Goal: Transaction & Acquisition: Download file/media

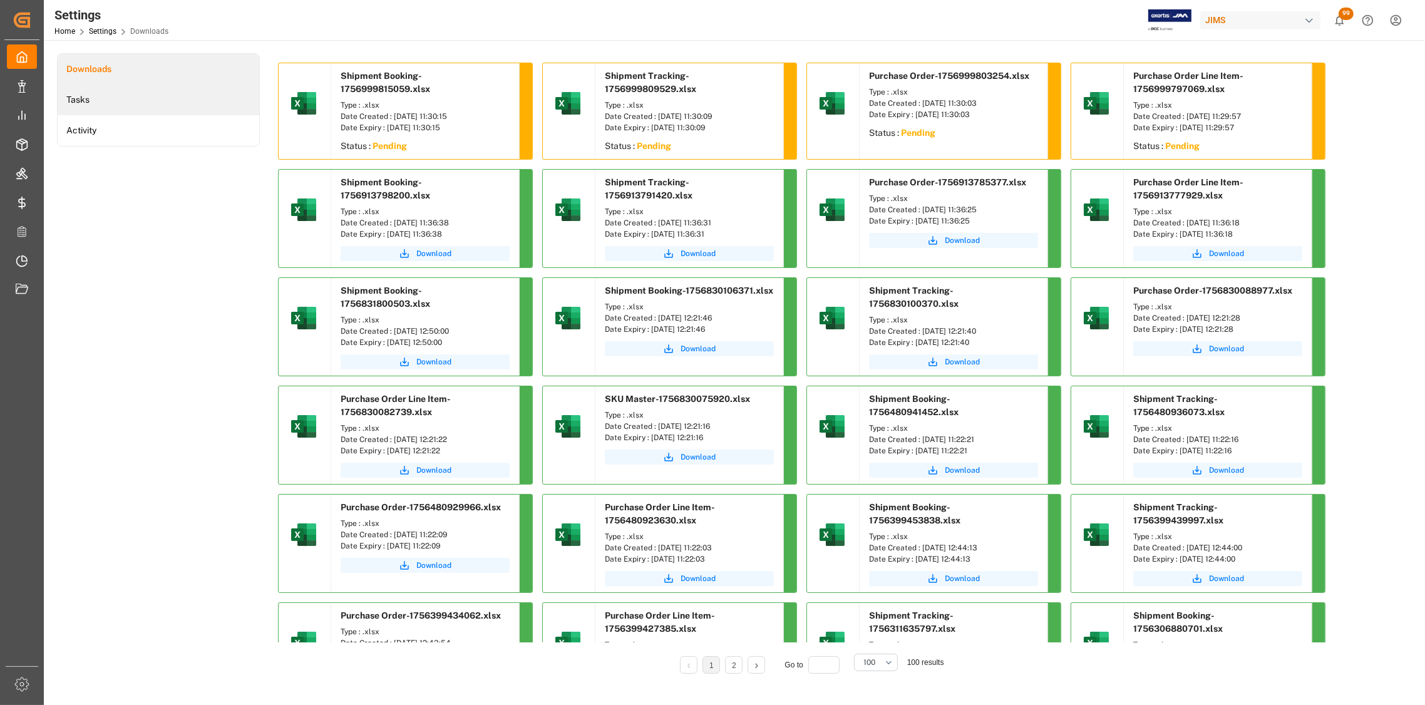
click at [93, 98] on li "Tasks" at bounding box center [159, 100] width 202 height 31
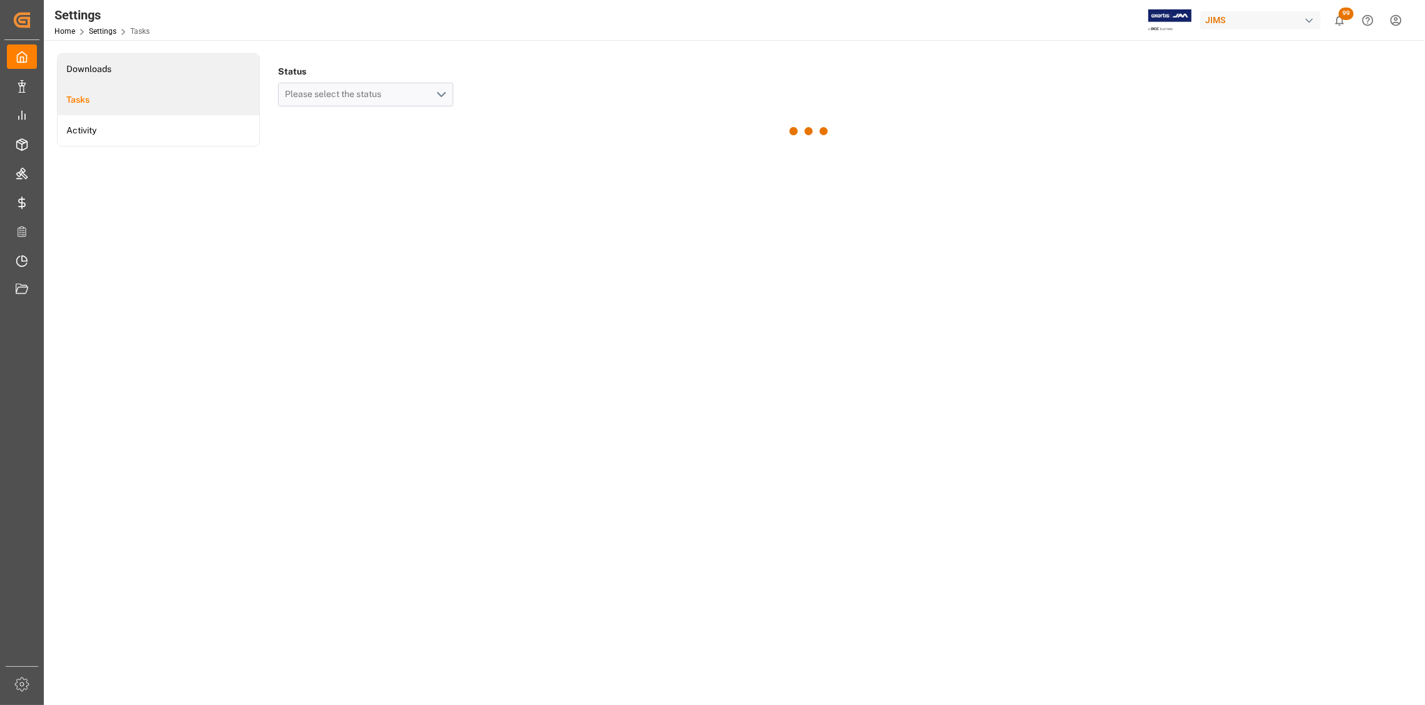
click at [90, 73] on li "Downloads" at bounding box center [159, 69] width 202 height 31
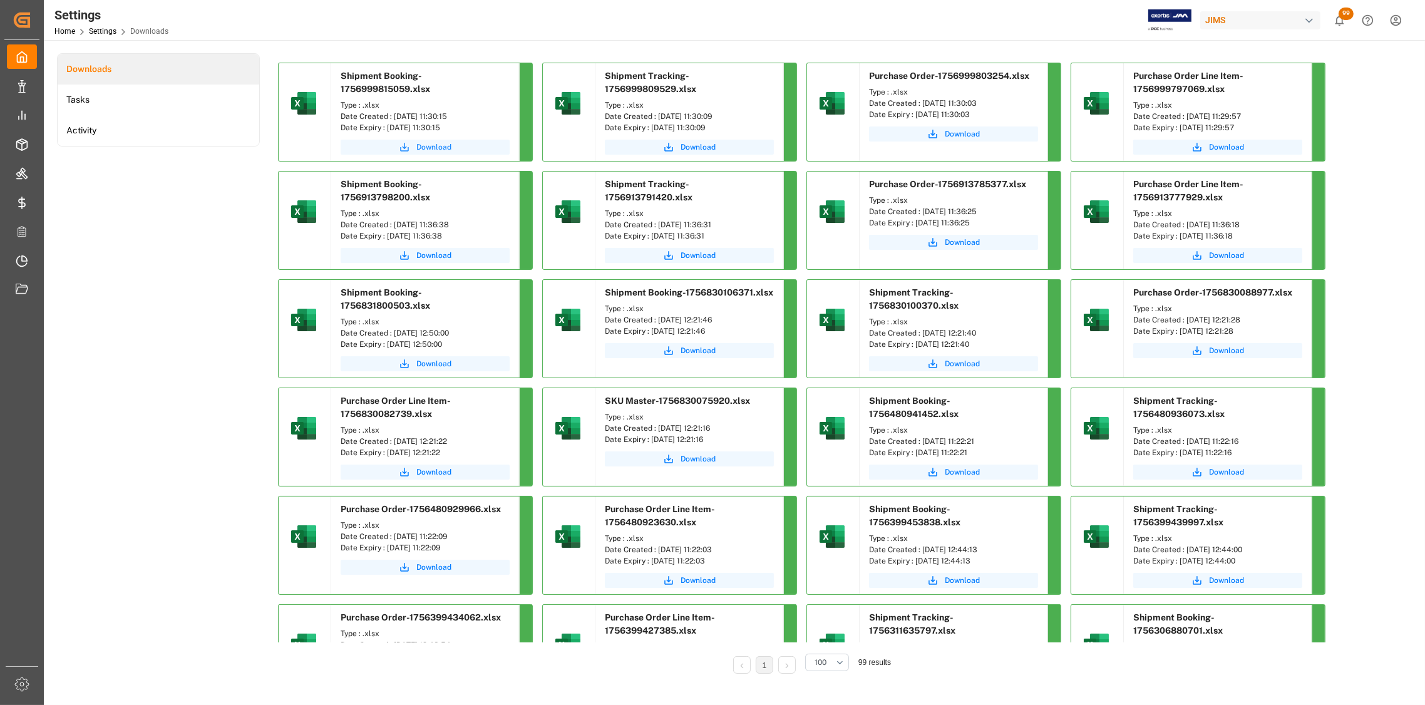
click at [435, 146] on span "Download" at bounding box center [433, 146] width 35 height 11
click at [703, 146] on span "Download" at bounding box center [698, 146] width 35 height 11
click at [957, 135] on span "Download" at bounding box center [962, 133] width 35 height 11
click at [1233, 150] on span "Download" at bounding box center [1226, 146] width 35 height 11
